Goal: Task Accomplishment & Management: Use online tool/utility

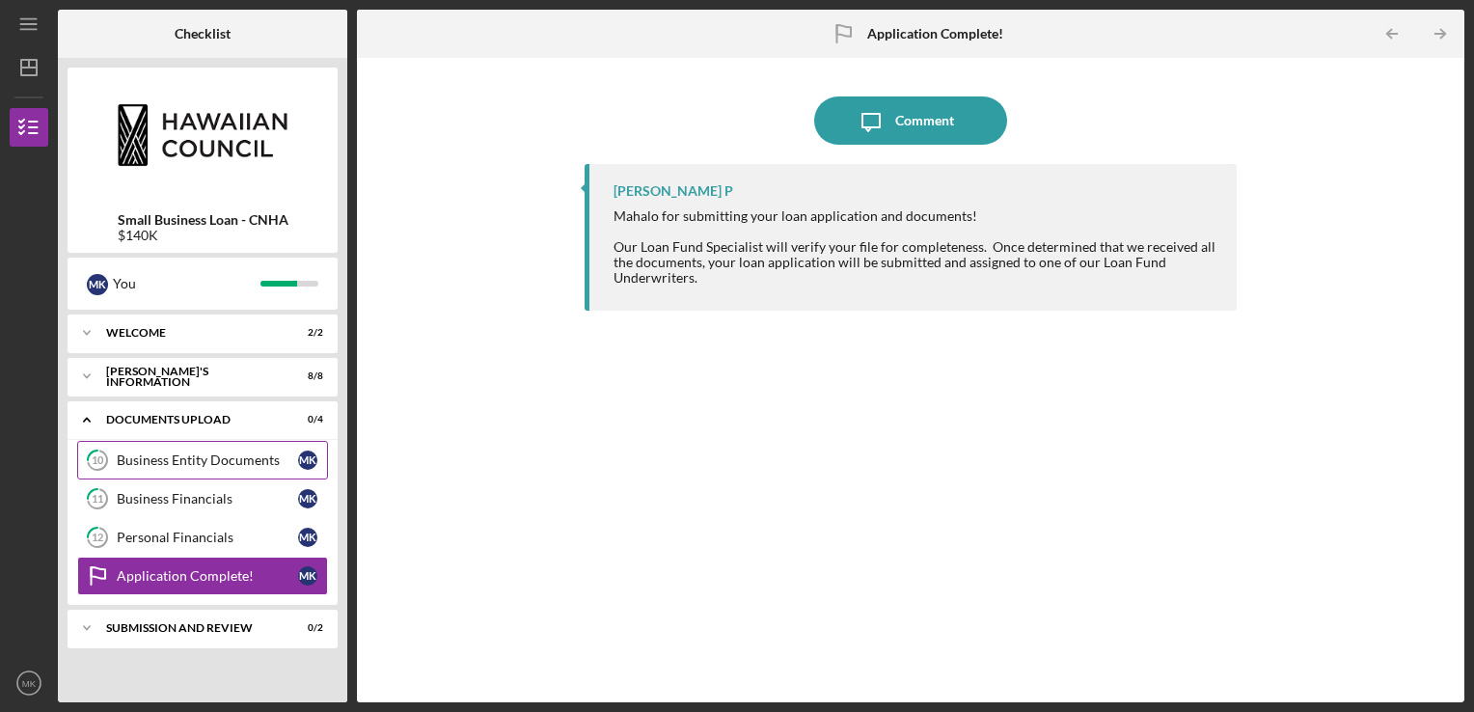
click at [213, 467] on div "Business Entity Documents" at bounding box center [207, 459] width 181 height 15
